Goal: Task Accomplishment & Management: Manage account settings

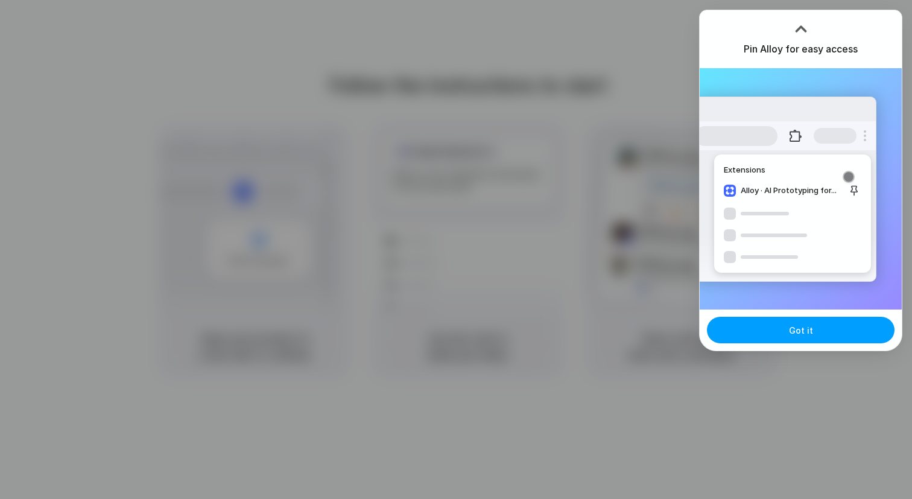
click at [800, 324] on span "Got it" at bounding box center [801, 330] width 24 height 13
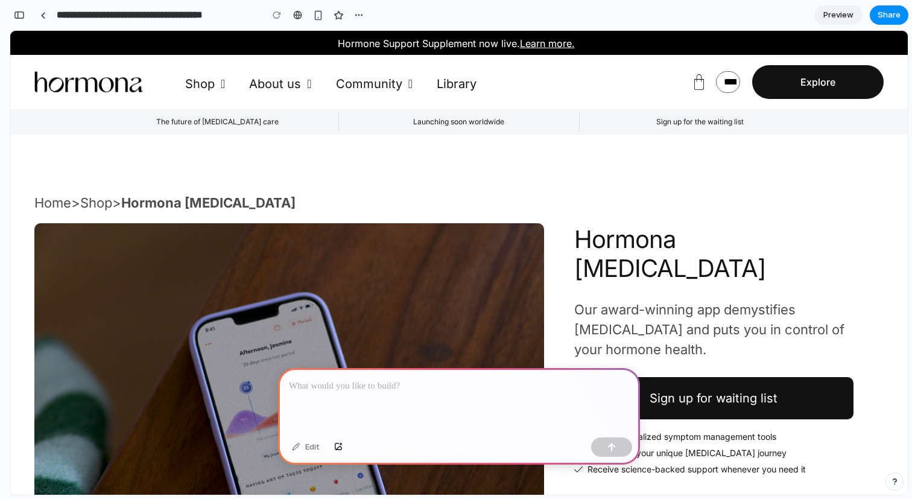
click at [403, 407] on div at bounding box center [459, 400] width 362 height 65
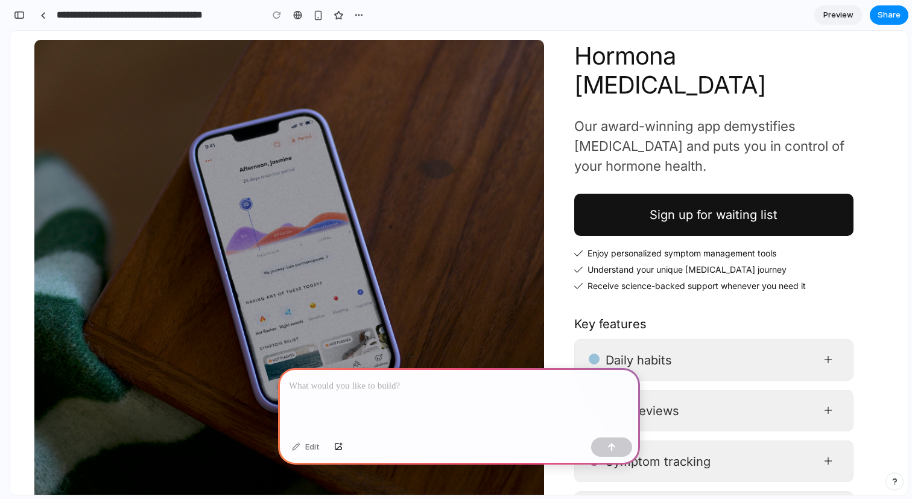
scroll to position [196, 0]
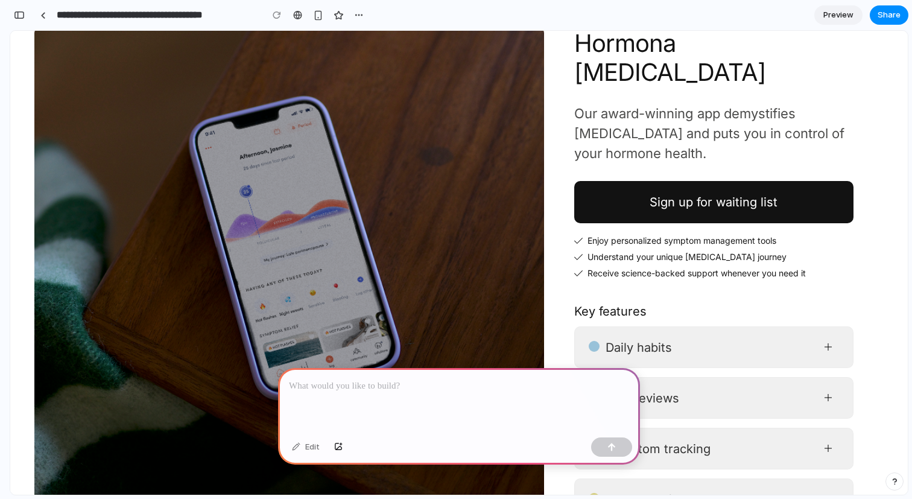
click at [471, 388] on p at bounding box center [459, 386] width 340 height 14
click at [495, 400] on div at bounding box center [459, 400] width 362 height 65
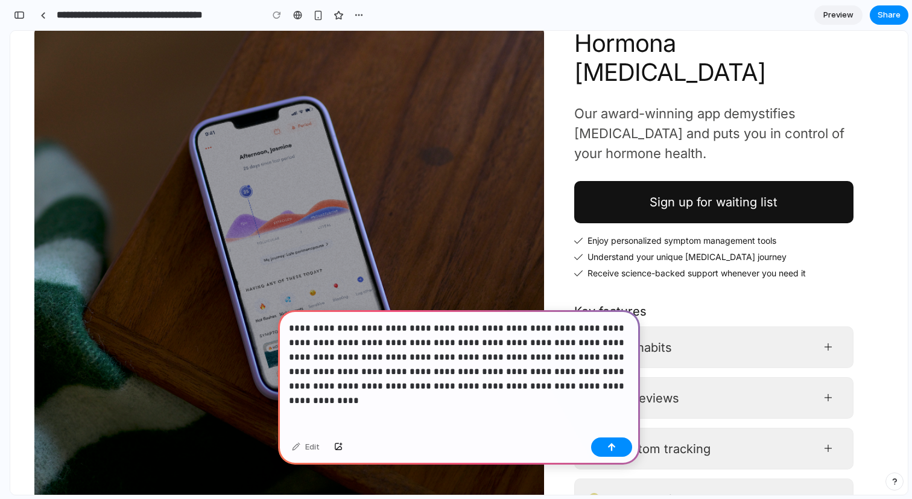
click at [506, 387] on p "**********" at bounding box center [459, 357] width 340 height 72
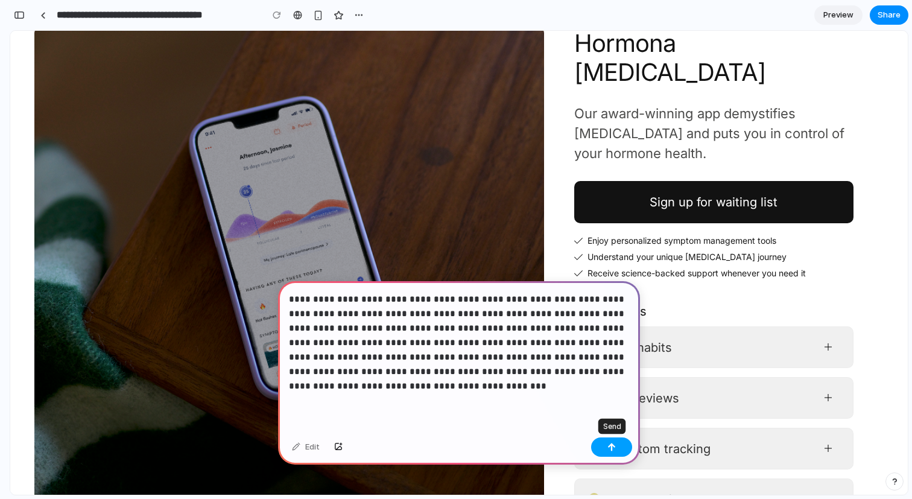
click at [606, 444] on button "button" at bounding box center [611, 446] width 41 height 19
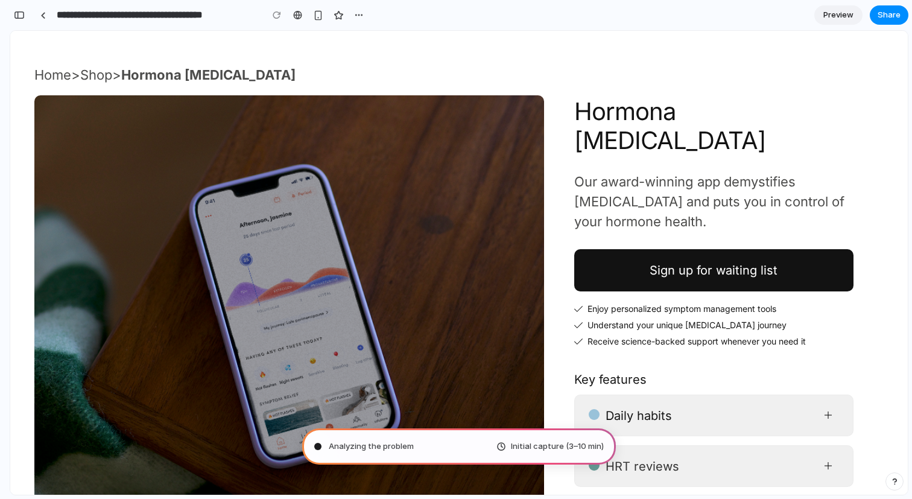
scroll to position [118, 0]
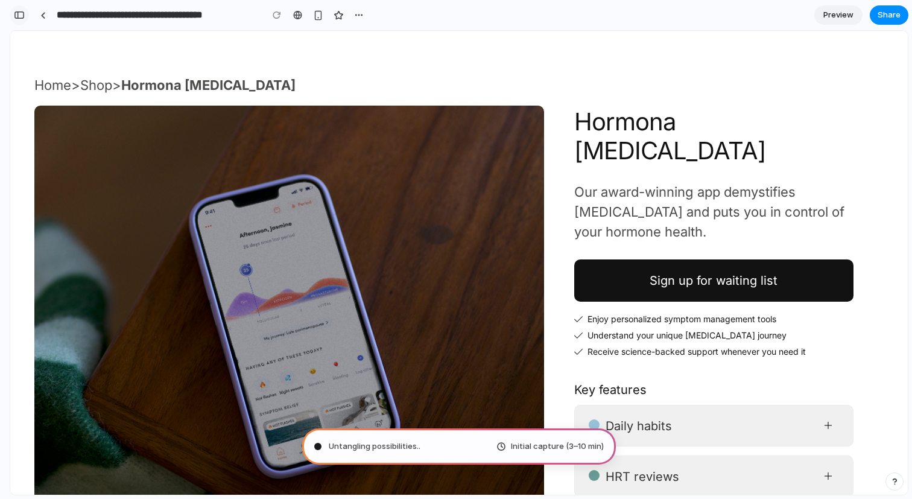
click at [19, 8] on button "button" at bounding box center [19, 14] width 19 height 19
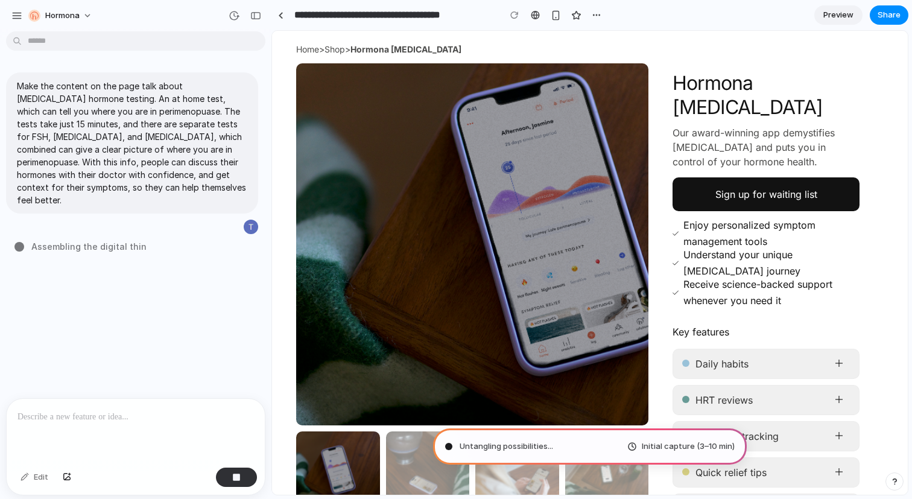
scroll to position [0, 0]
click at [788, 78] on h1 "Hormona Perimenopause" at bounding box center [765, 95] width 187 height 48
type input "**********"
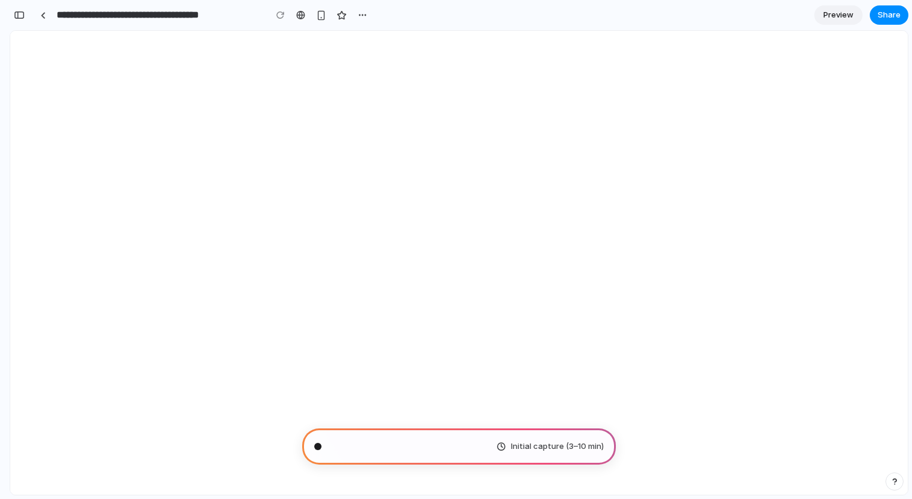
select select "**********"
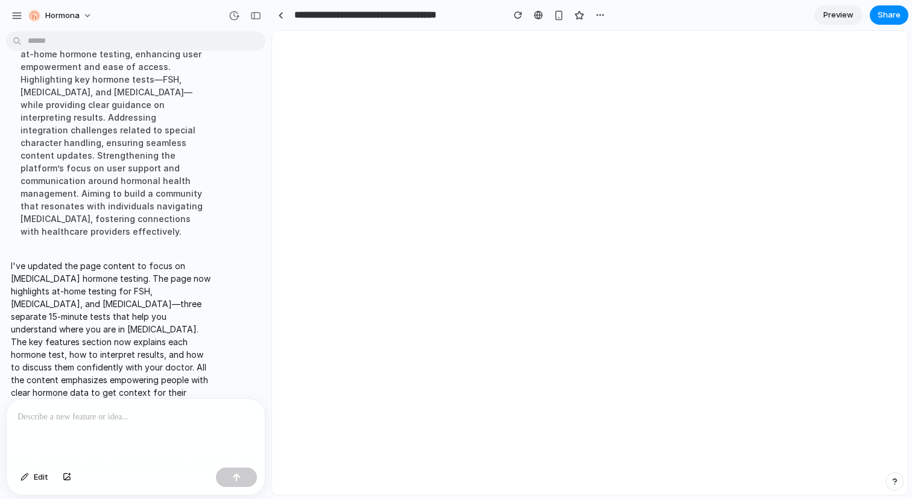
scroll to position [243, 0]
select select "**********"
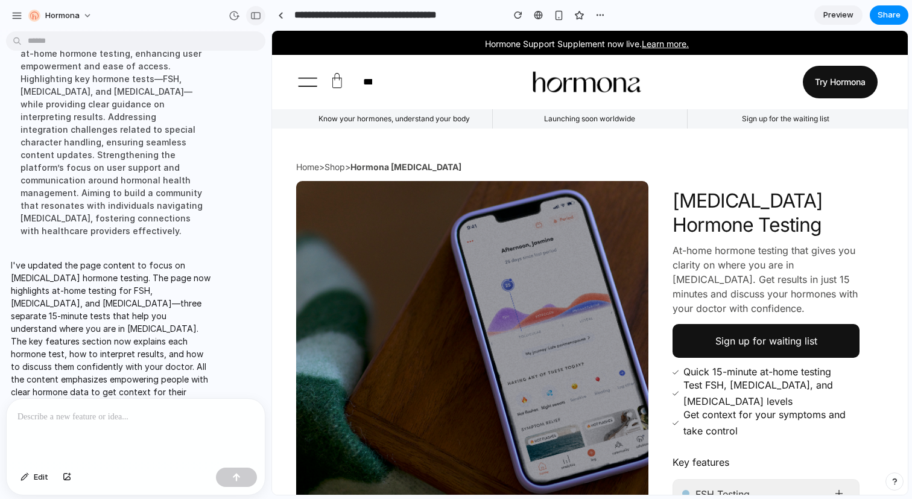
click at [256, 20] on button "button" at bounding box center [255, 15] width 19 height 19
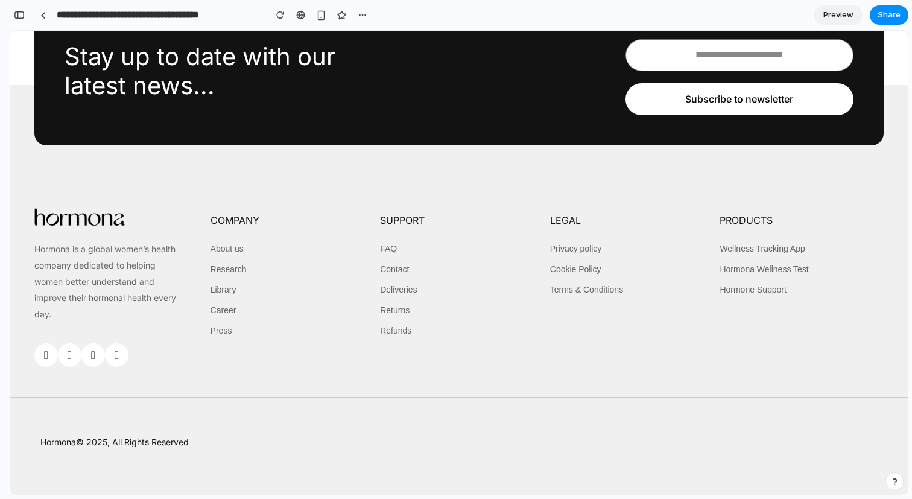
scroll to position [5601, 0]
click at [725, 71] on input "email" at bounding box center [739, 55] width 228 height 32
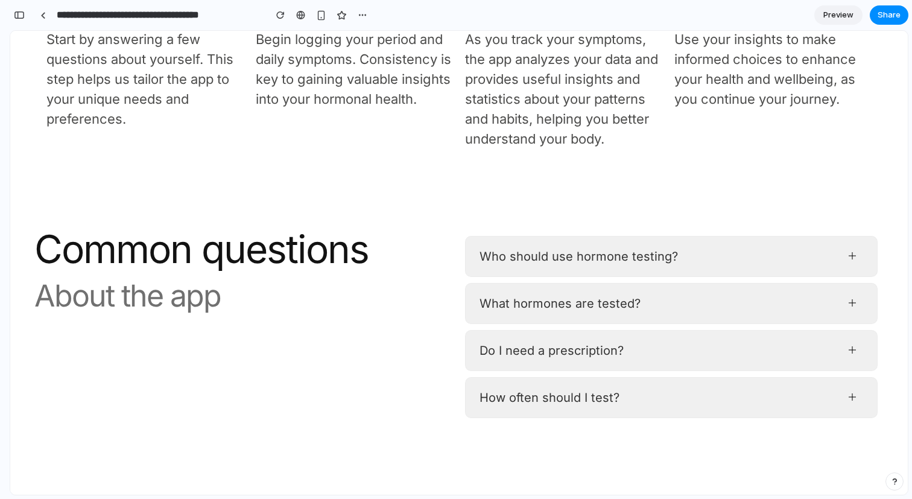
scroll to position [1627, 0]
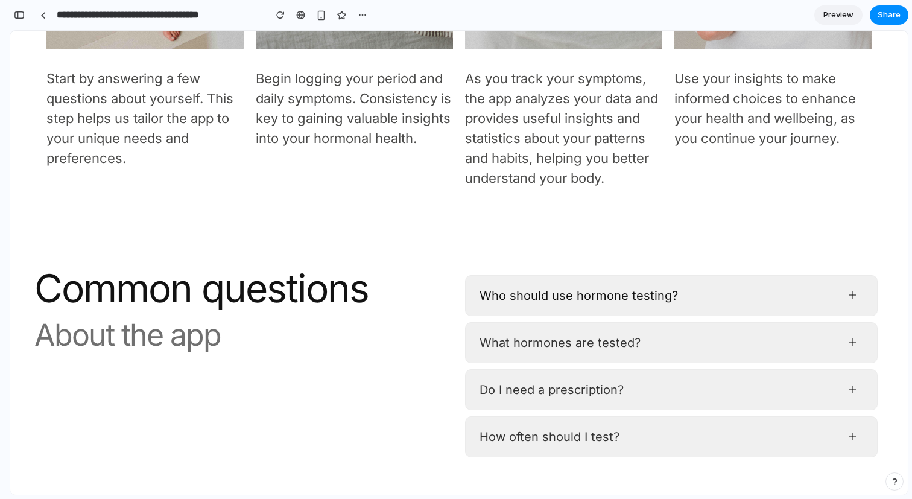
click at [724, 281] on div "Who should use hormone testing?" at bounding box center [671, 295] width 412 height 41
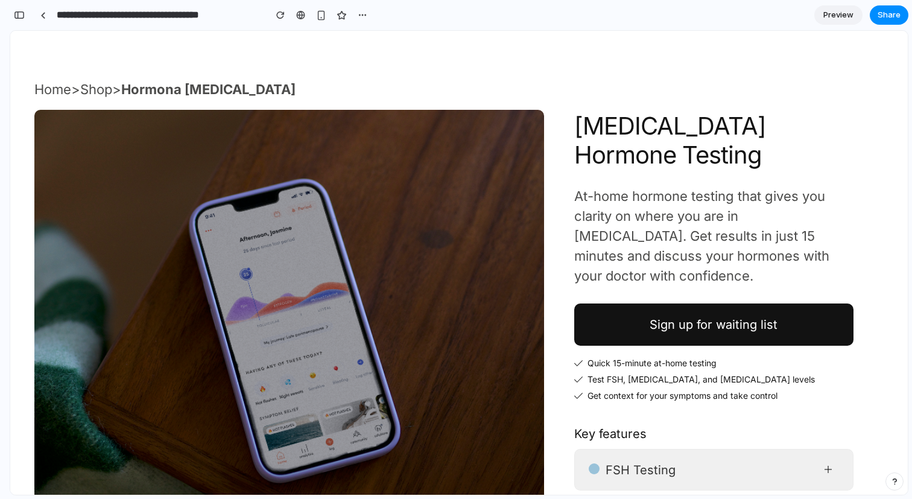
scroll to position [0, 0]
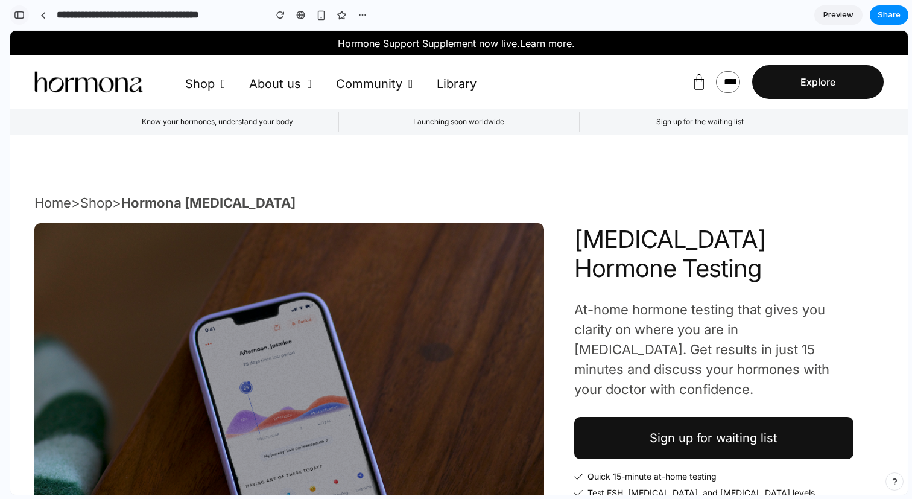
click at [17, 22] on button "button" at bounding box center [19, 14] width 19 height 19
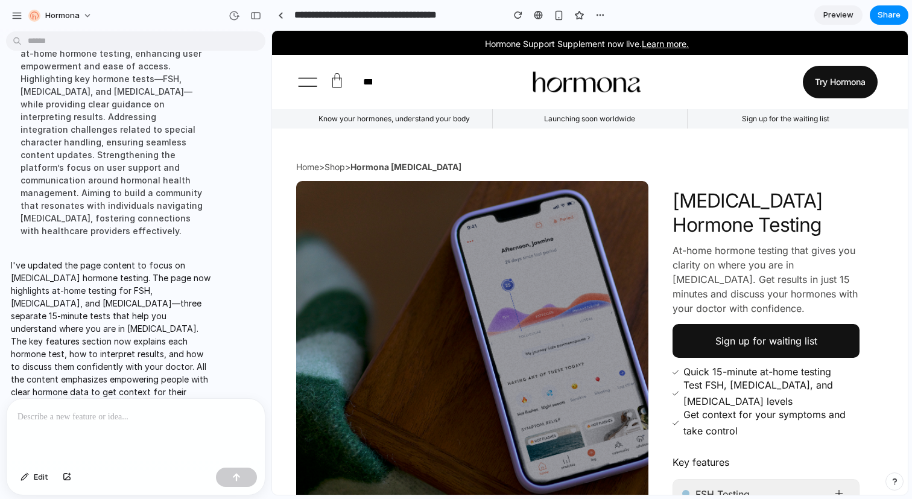
click at [157, 428] on div at bounding box center [136, 431] width 258 height 64
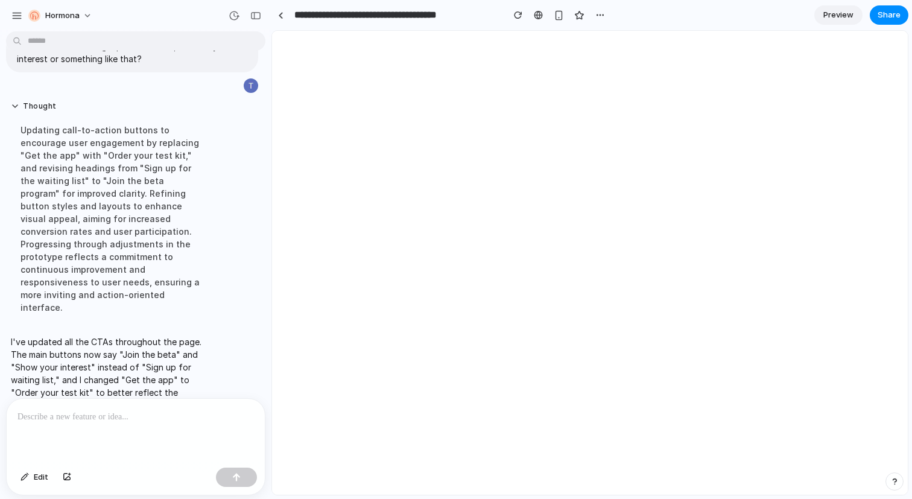
scroll to position [0, 0]
select select "**********"
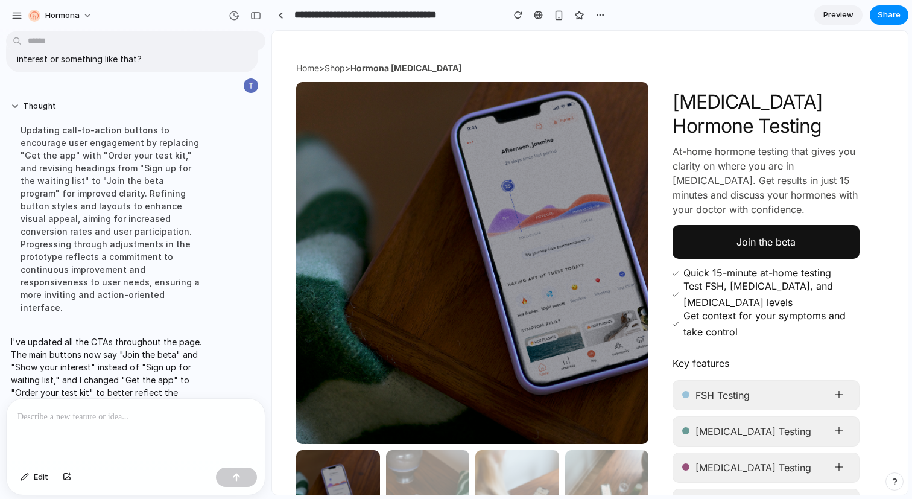
scroll to position [119, 0]
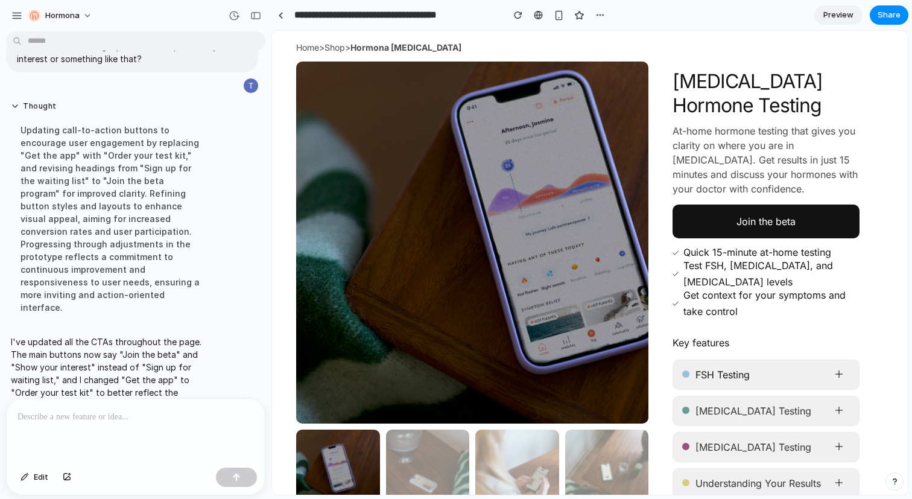
click at [743, 374] on span "FSH Testing" at bounding box center [761, 375] width 133 height 10
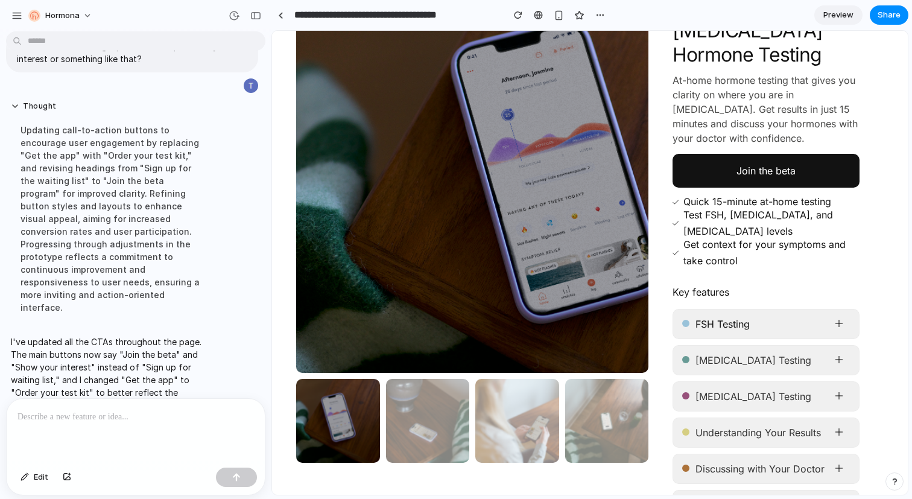
click at [825, 326] on span "FSH Testing" at bounding box center [761, 324] width 133 height 10
click at [837, 324] on icon at bounding box center [839, 323] width 10 height 10
click at [809, 367] on div "Estrogen Testing" at bounding box center [765, 360] width 187 height 30
click at [168, 420] on p at bounding box center [135, 416] width 236 height 14
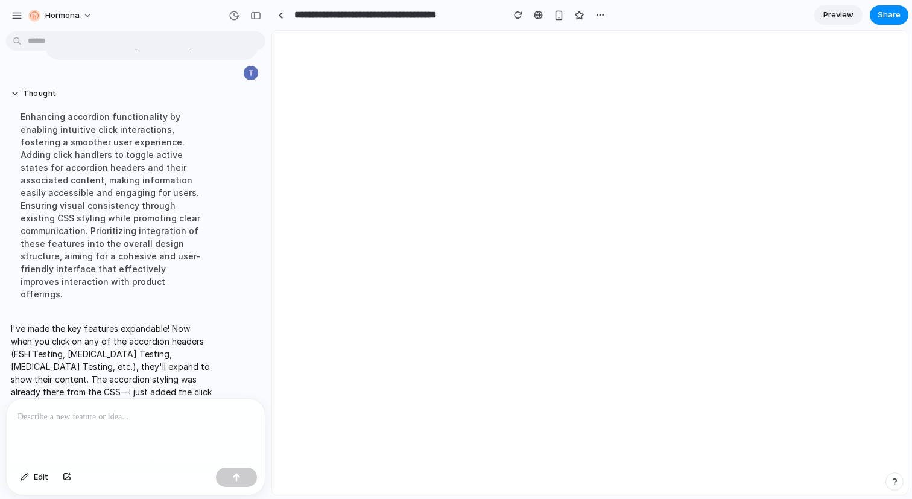
scroll to position [0, 0]
select select "**********"
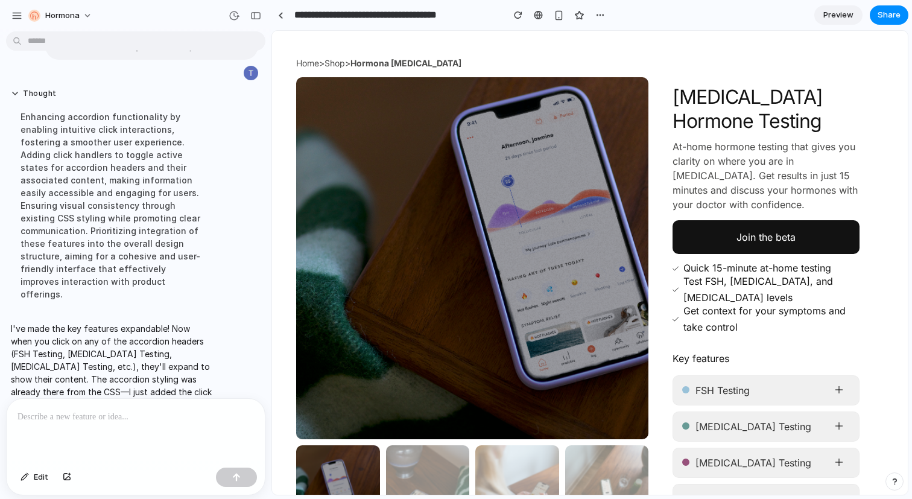
scroll to position [179, 0]
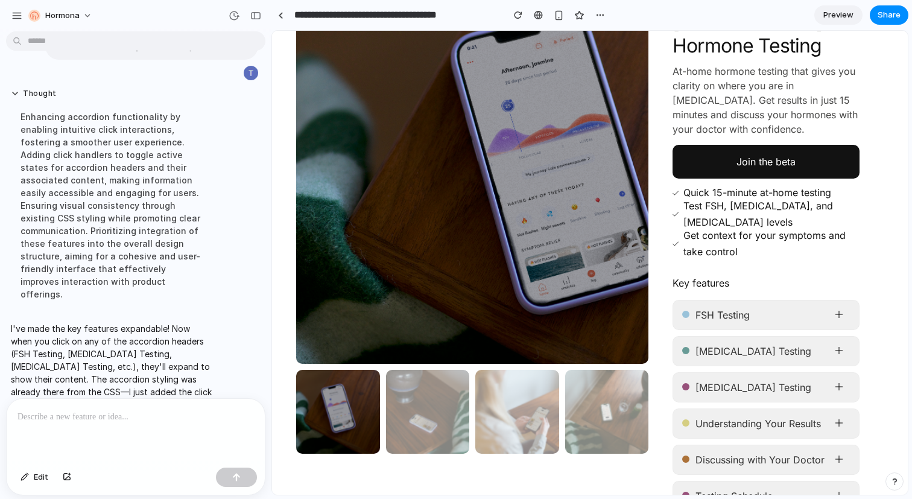
click at [790, 298] on div "FSH Testing Follicle-Stimulating Hormone (FSH) rises during perimenopause as yo…" at bounding box center [765, 312] width 187 height 36
click at [789, 309] on div "FSH Testing" at bounding box center [765, 315] width 187 height 30
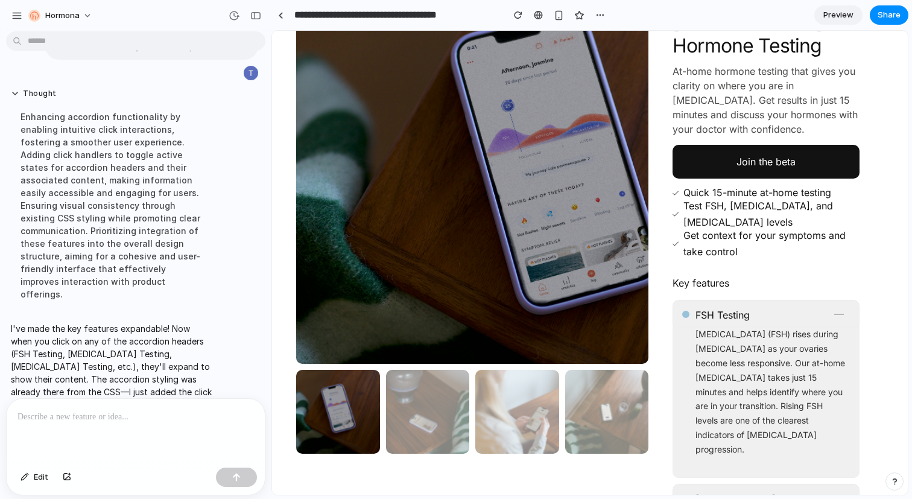
click at [789, 309] on div "FSH Testing" at bounding box center [765, 315] width 187 height 30
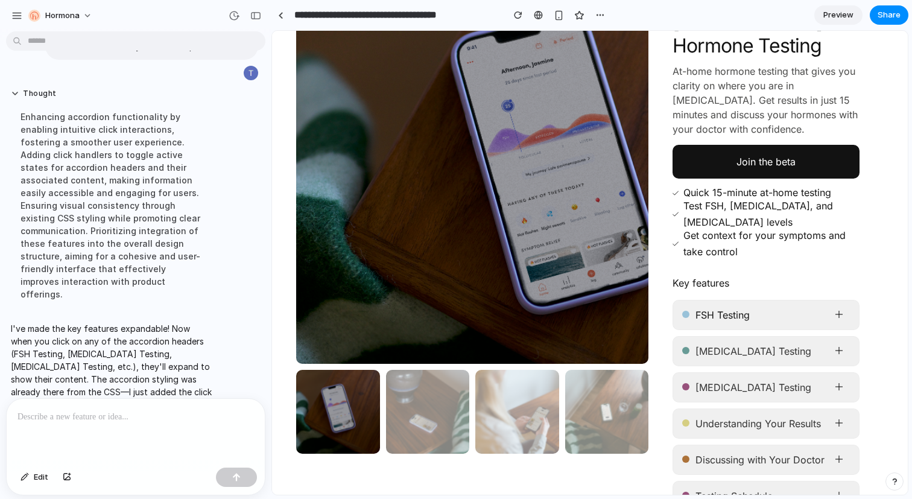
click at [839, 317] on icon at bounding box center [839, 314] width 10 height 10
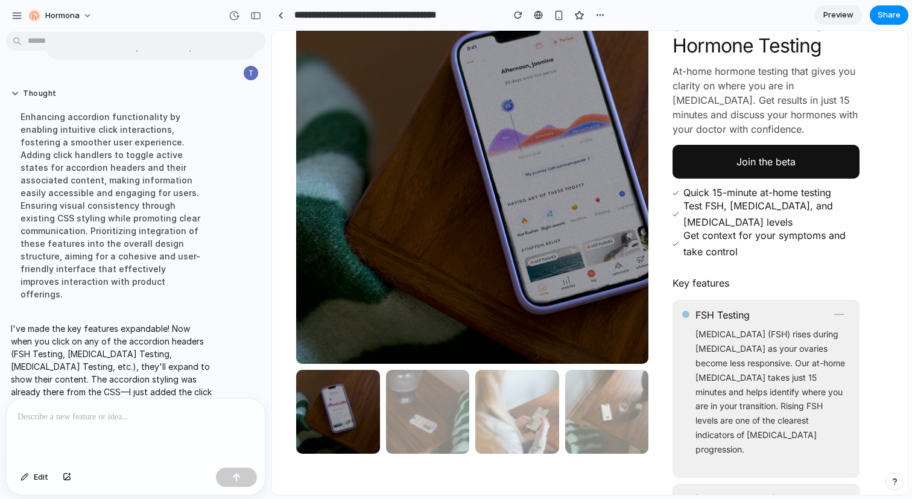
click at [839, 317] on icon at bounding box center [839, 314] width 10 height 10
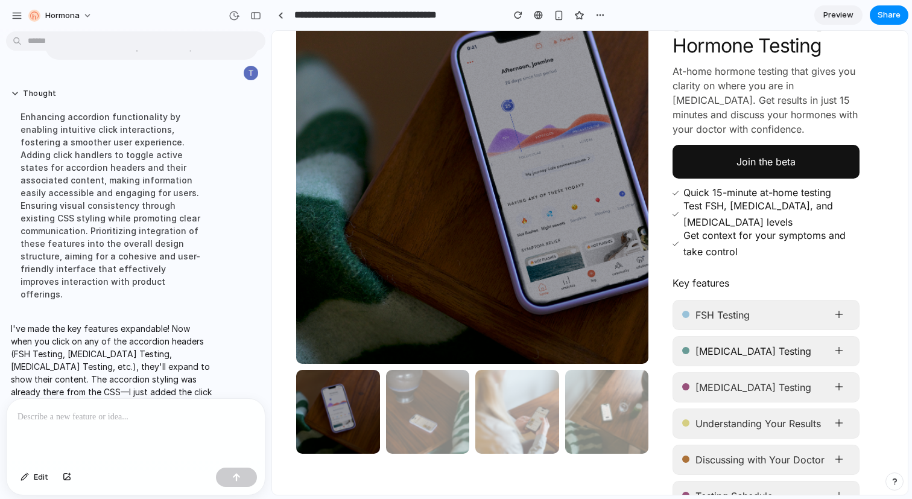
click at [839, 350] on icon at bounding box center [839, 350] width 10 height 10
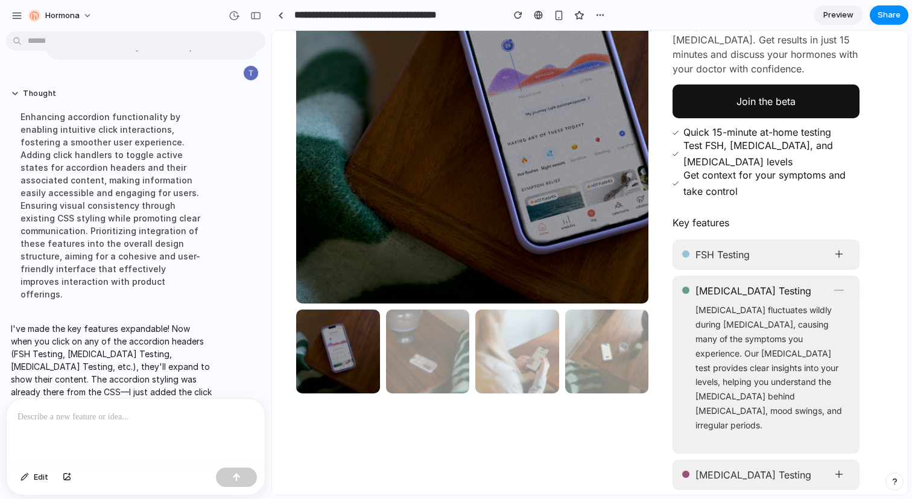
scroll to position [242, 0]
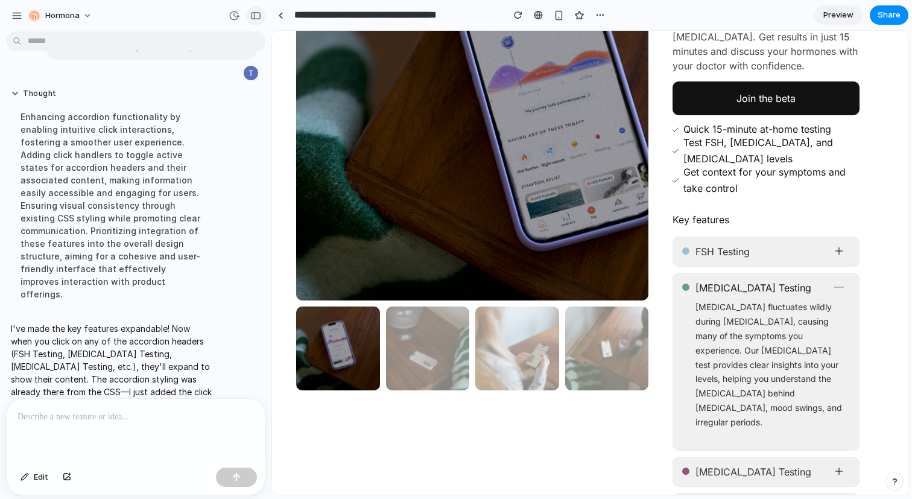
click at [256, 16] on div "button" at bounding box center [255, 15] width 11 height 8
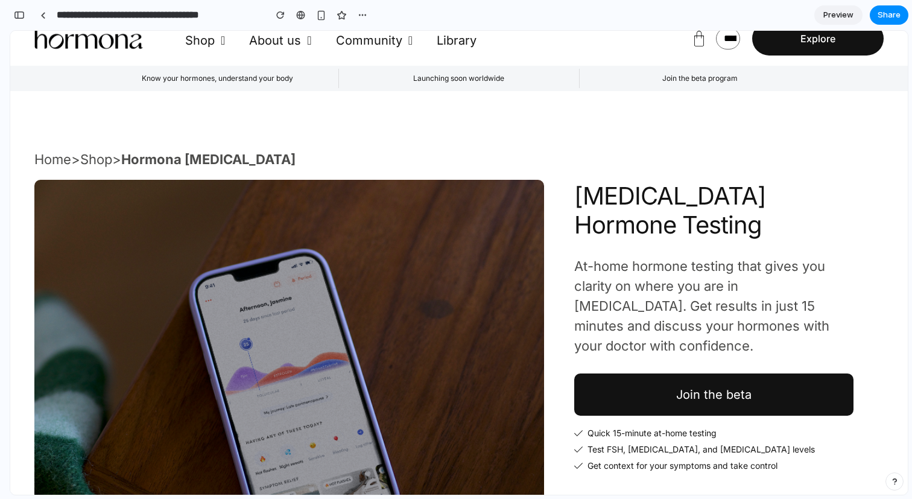
scroll to position [1, 0]
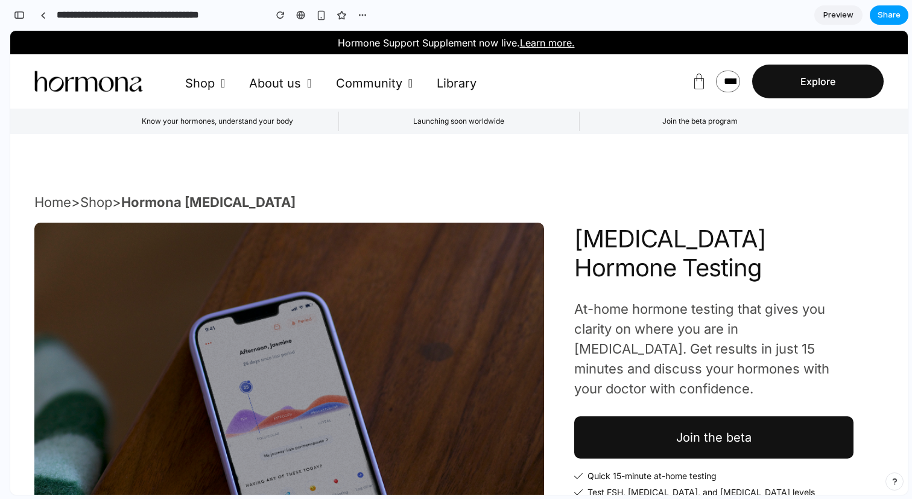
click at [887, 14] on span "Share" at bounding box center [888, 15] width 23 height 12
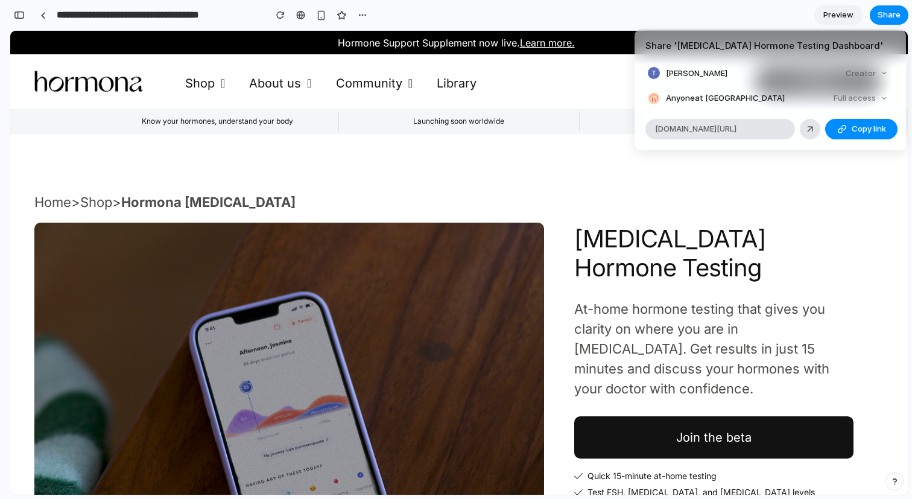
click at [851, 98] on div "Full access" at bounding box center [860, 98] width 64 height 17
click at [846, 128] on button "Copy link" at bounding box center [861, 129] width 72 height 20
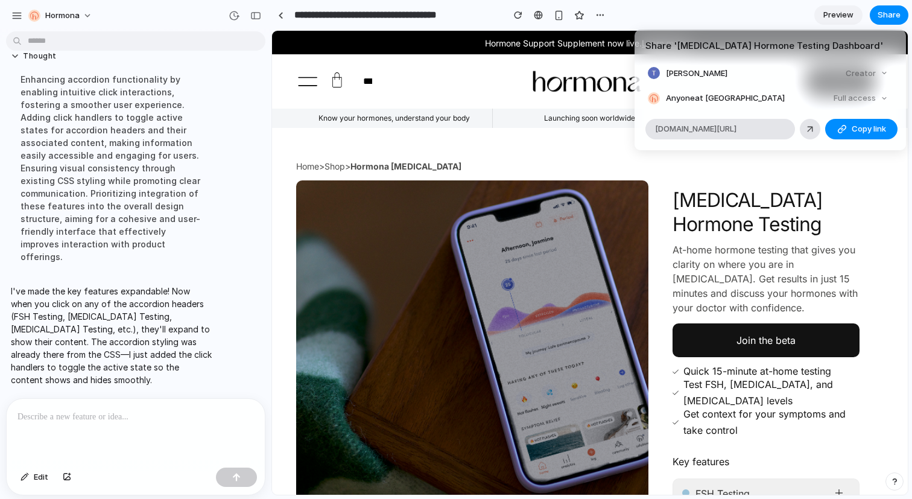
scroll to position [615, 0]
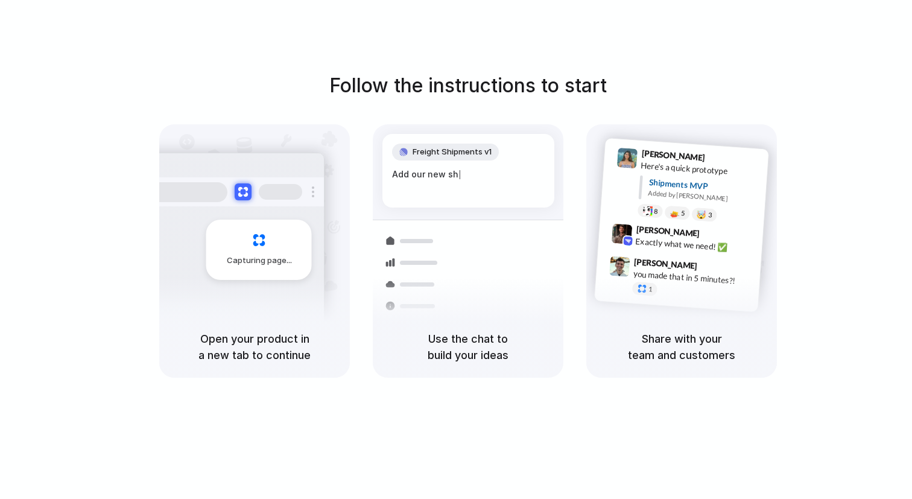
click at [702, 108] on div "Follow the instructions to start Capturing page Open your product in a new tab …" at bounding box center [468, 224] width 912 height 306
click at [456, 250] on div at bounding box center [456, 250] width 0 height 0
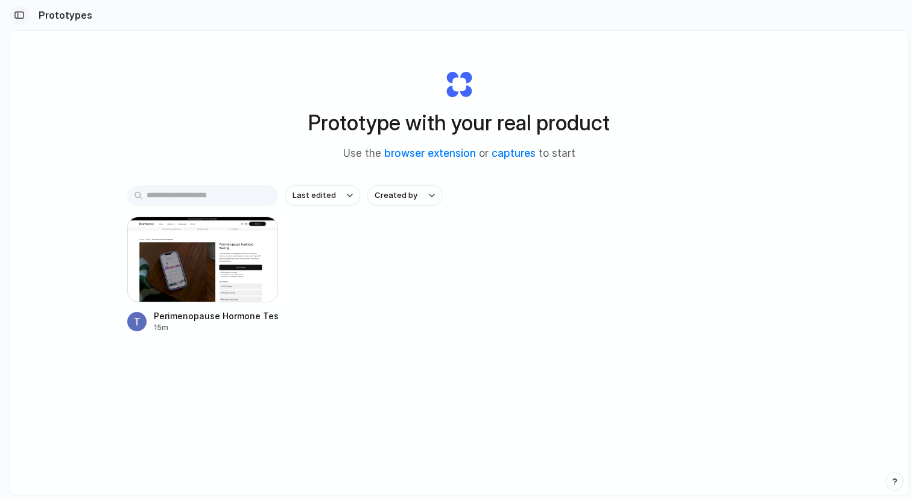
click at [21, 20] on button "button" at bounding box center [19, 14] width 19 height 19
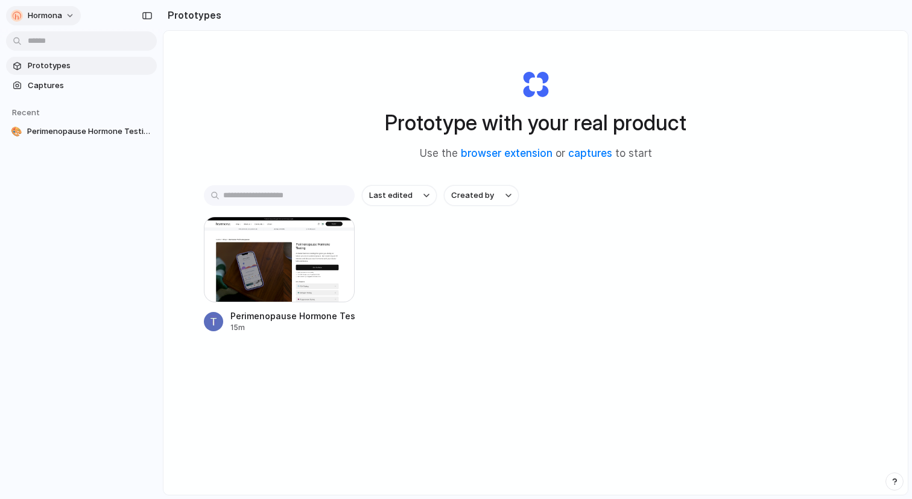
click at [66, 6] on div "Hormona" at bounding box center [46, 15] width 70 height 19
click at [66, 9] on button "Hormona" at bounding box center [43, 15] width 75 height 19
click at [55, 56] on span "Invite members" at bounding box center [57, 62] width 58 height 12
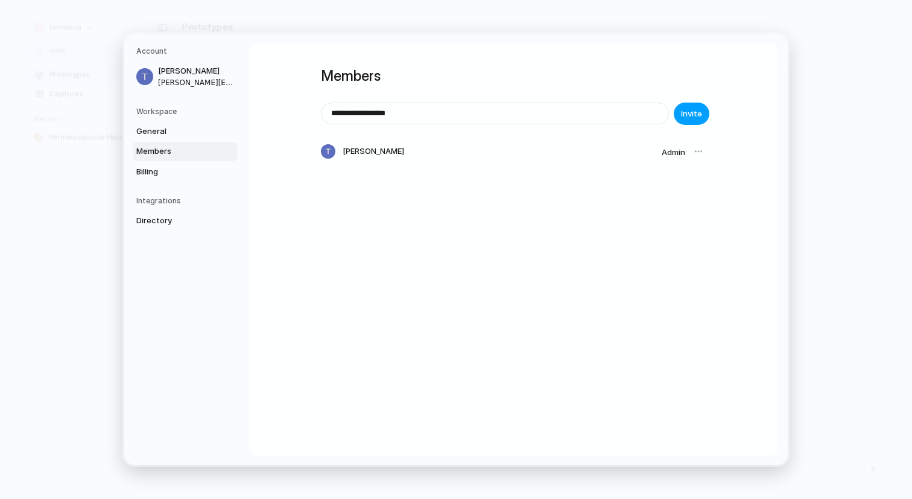
type input "**********"
click at [692, 113] on span "Invite" at bounding box center [691, 114] width 21 height 12
click at [175, 178] on link "Billing" at bounding box center [185, 171] width 105 height 19
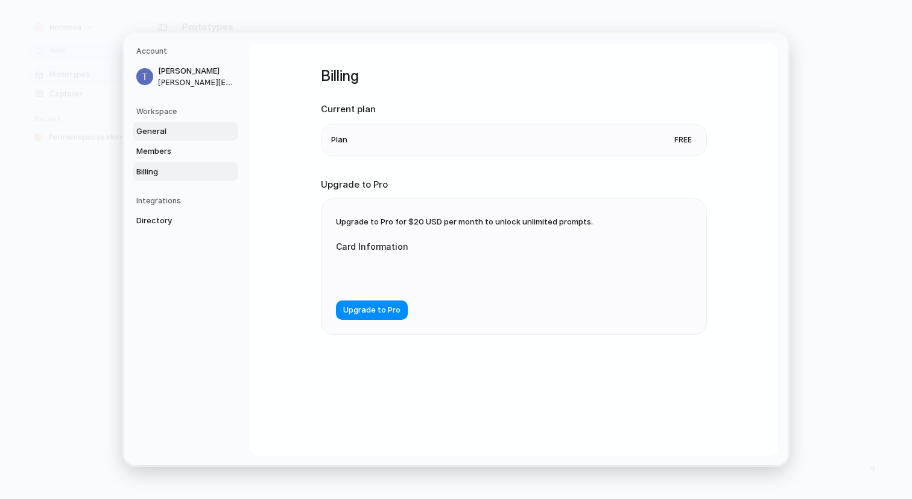
click at [182, 133] on span "General" at bounding box center [174, 131] width 77 height 12
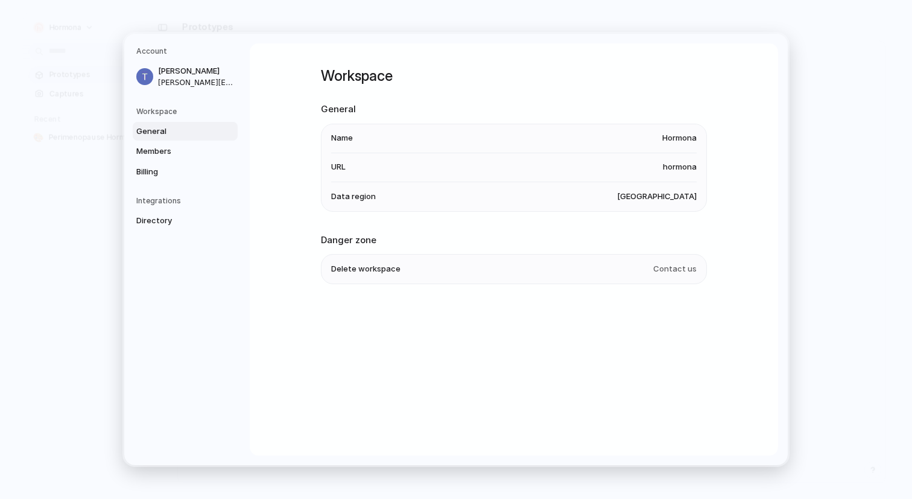
click at [658, 194] on span "[GEOGRAPHIC_DATA]" at bounding box center [657, 197] width 80 height 12
